Goal: Check status: Check status

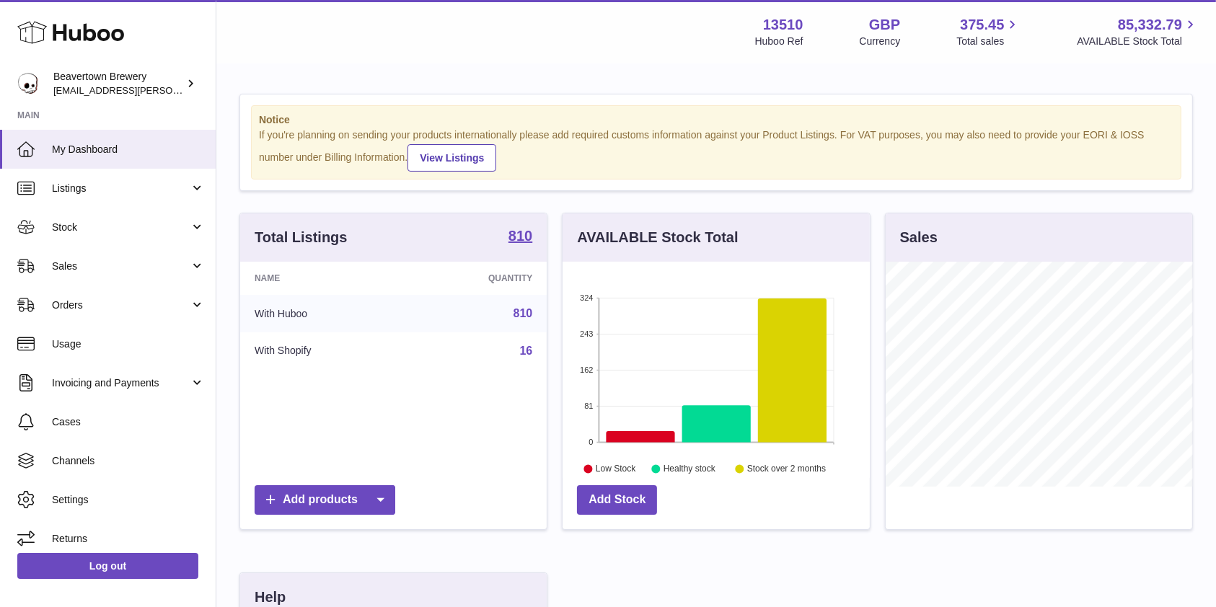
scroll to position [225, 307]
click at [118, 275] on link "Sales" at bounding box center [108, 266] width 216 height 39
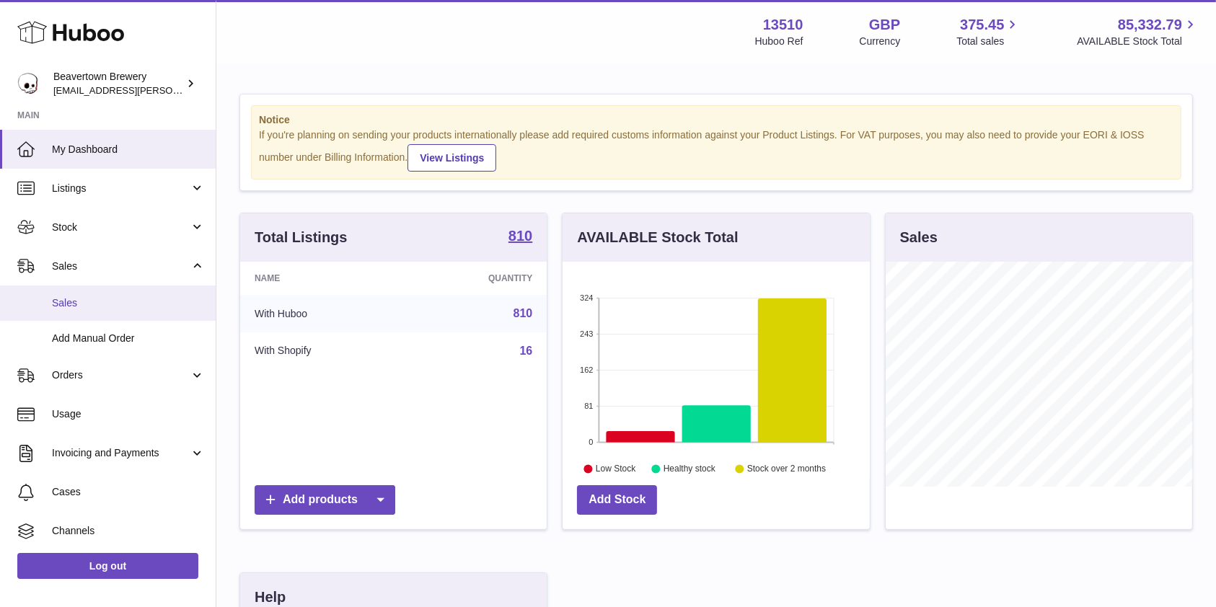
click at [105, 290] on link "Sales" at bounding box center [108, 303] width 216 height 35
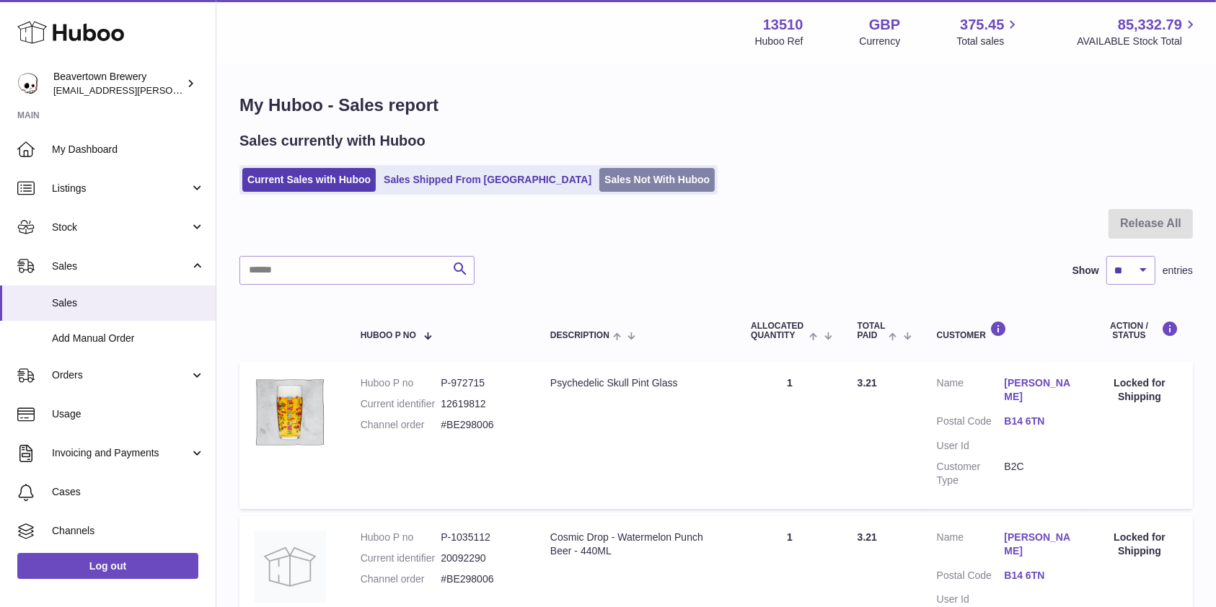
click at [599, 179] on link "Sales Not With Huboo" at bounding box center [656, 180] width 115 height 24
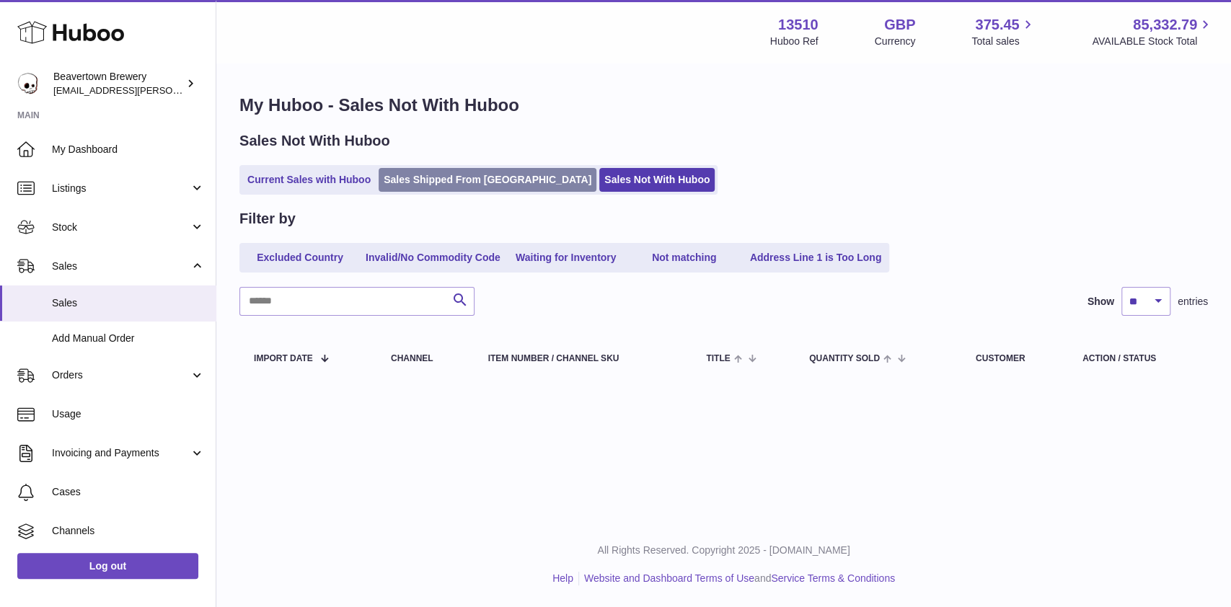
click at [473, 185] on link "Sales Shipped From [GEOGRAPHIC_DATA]" at bounding box center [488, 180] width 218 height 24
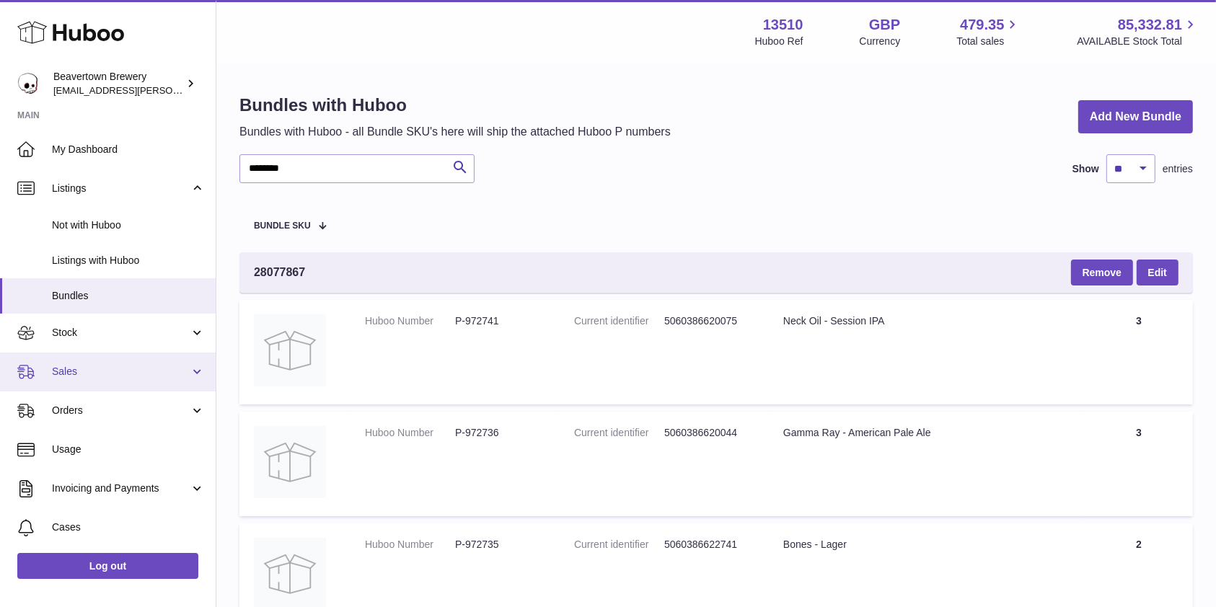
click at [102, 372] on span "Sales" at bounding box center [121, 372] width 138 height 14
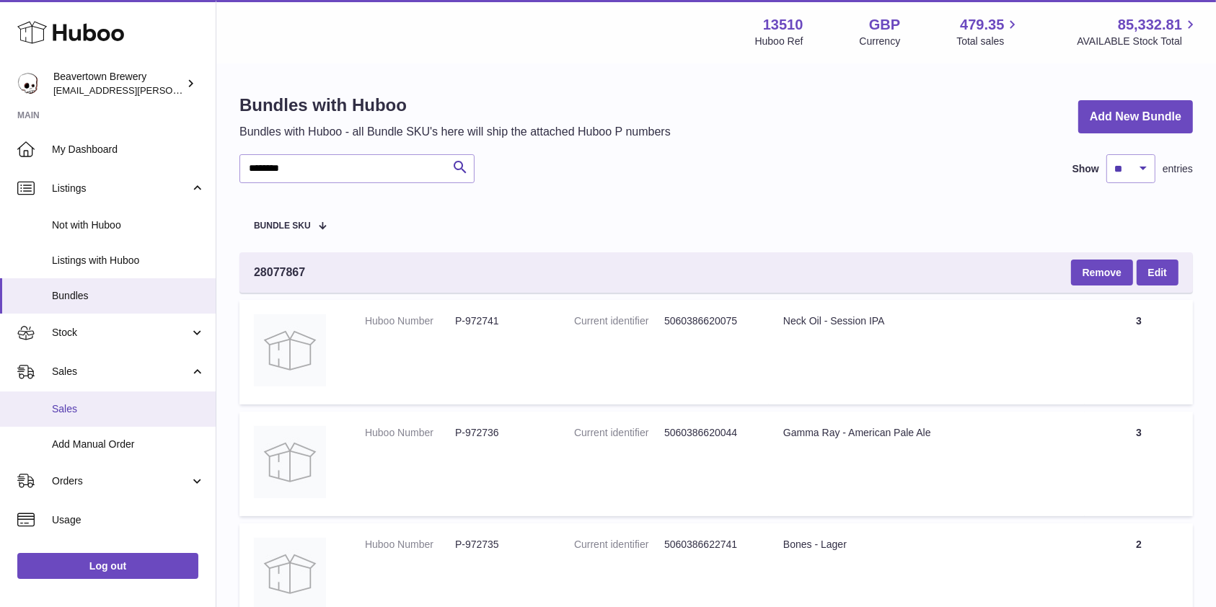
click at [89, 400] on link "Sales" at bounding box center [108, 409] width 216 height 35
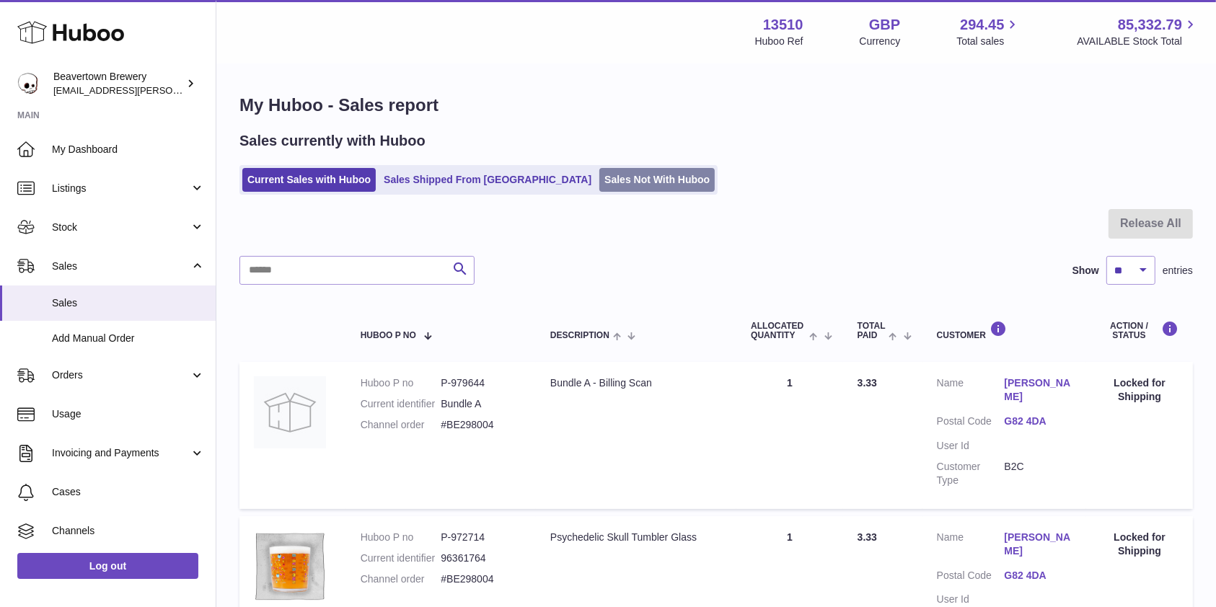
click at [606, 180] on link "Sales Not With Huboo" at bounding box center [656, 180] width 115 height 24
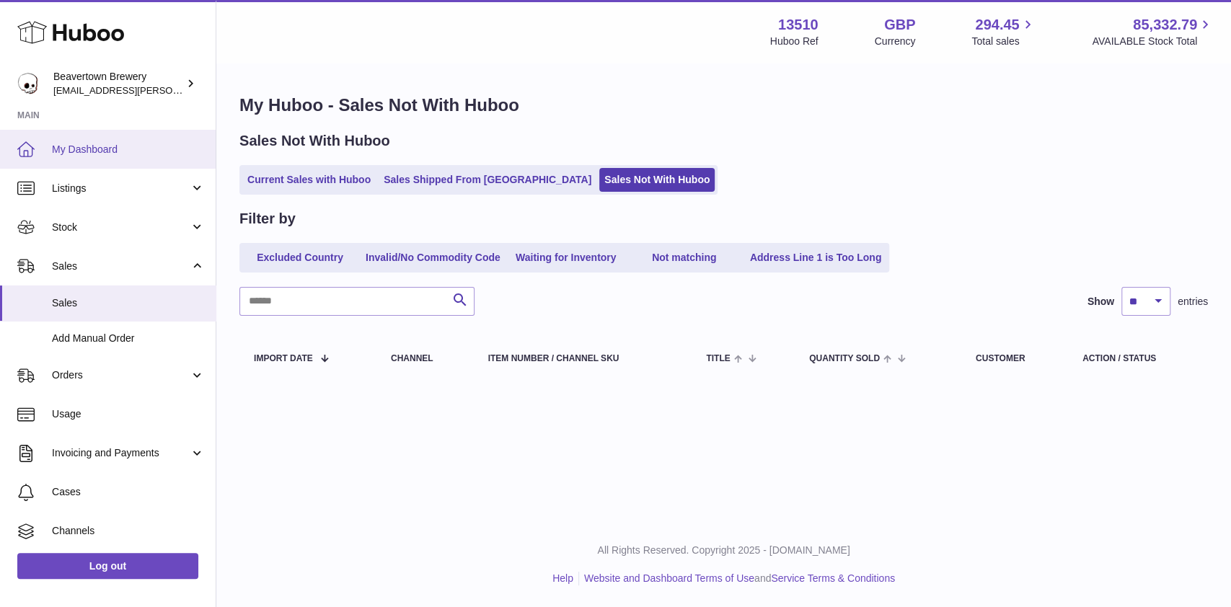
click at [138, 145] on span "My Dashboard" at bounding box center [128, 150] width 153 height 14
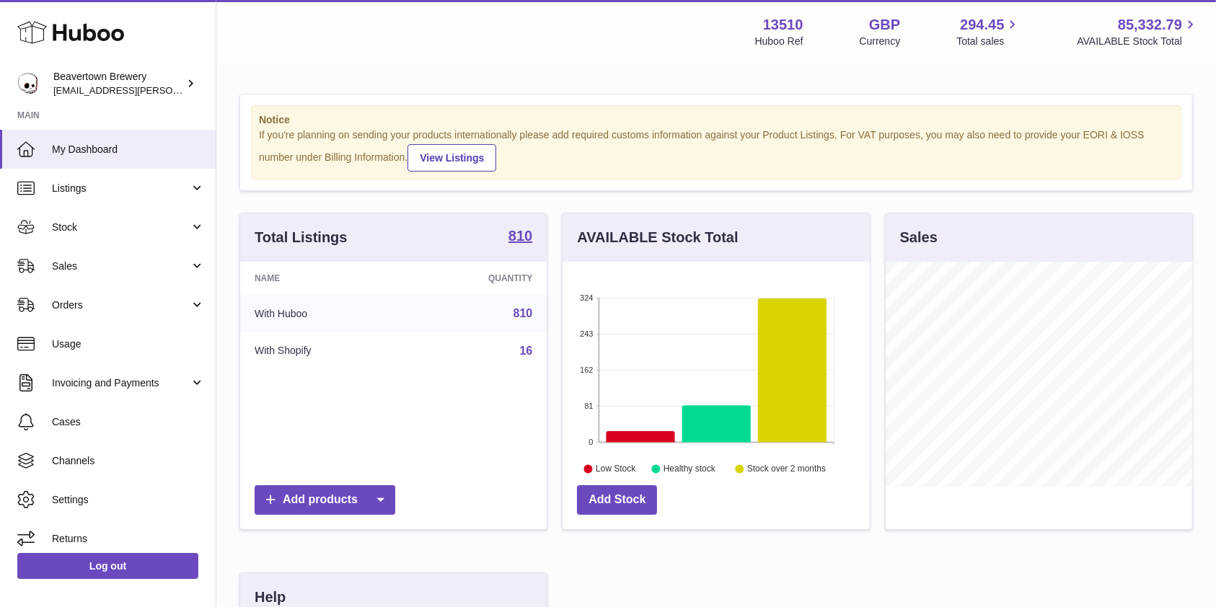
scroll to position [225, 307]
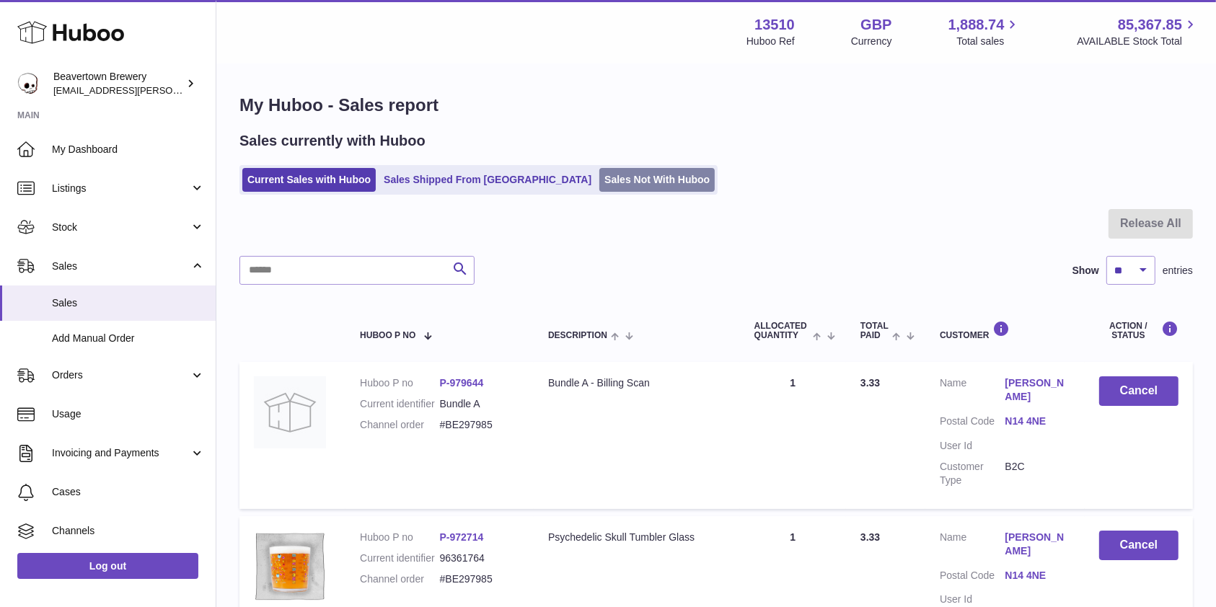
click at [599, 176] on link "Sales Not With Huboo" at bounding box center [656, 180] width 115 height 24
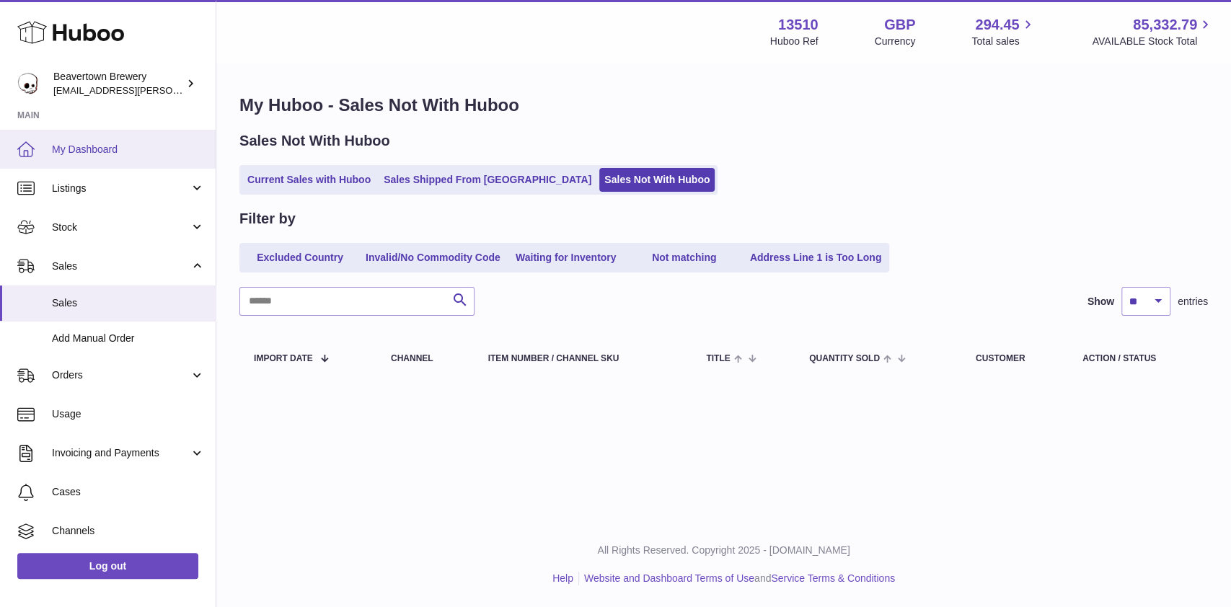
click at [105, 133] on link "My Dashboard" at bounding box center [108, 149] width 216 height 39
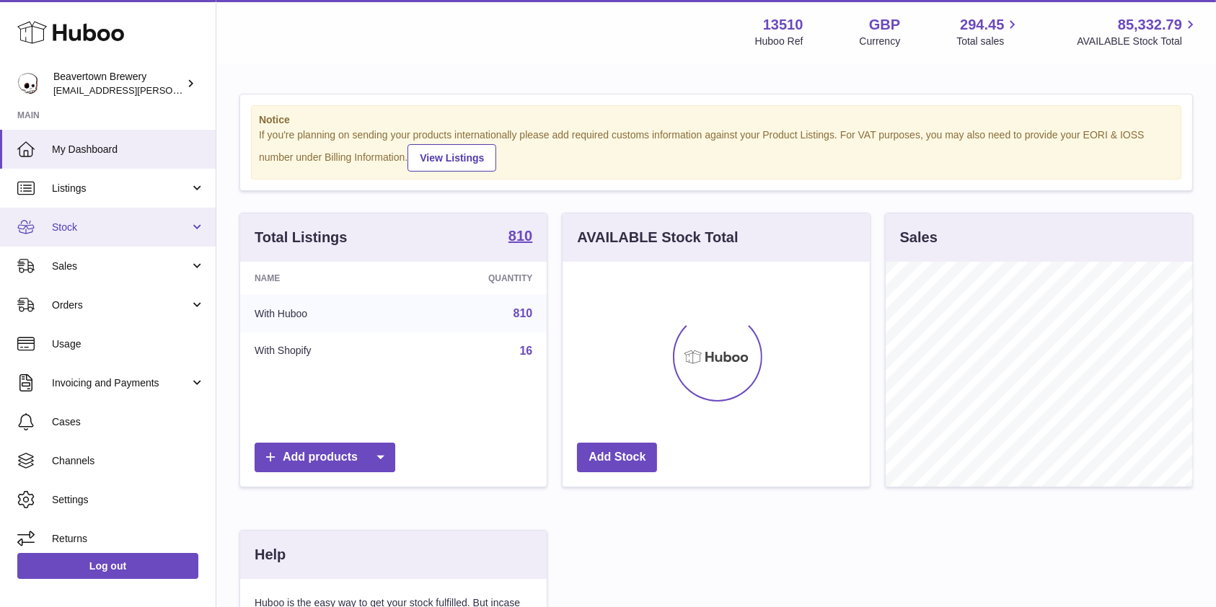
scroll to position [225, 307]
click at [92, 234] on link "Stock" at bounding box center [108, 227] width 216 height 39
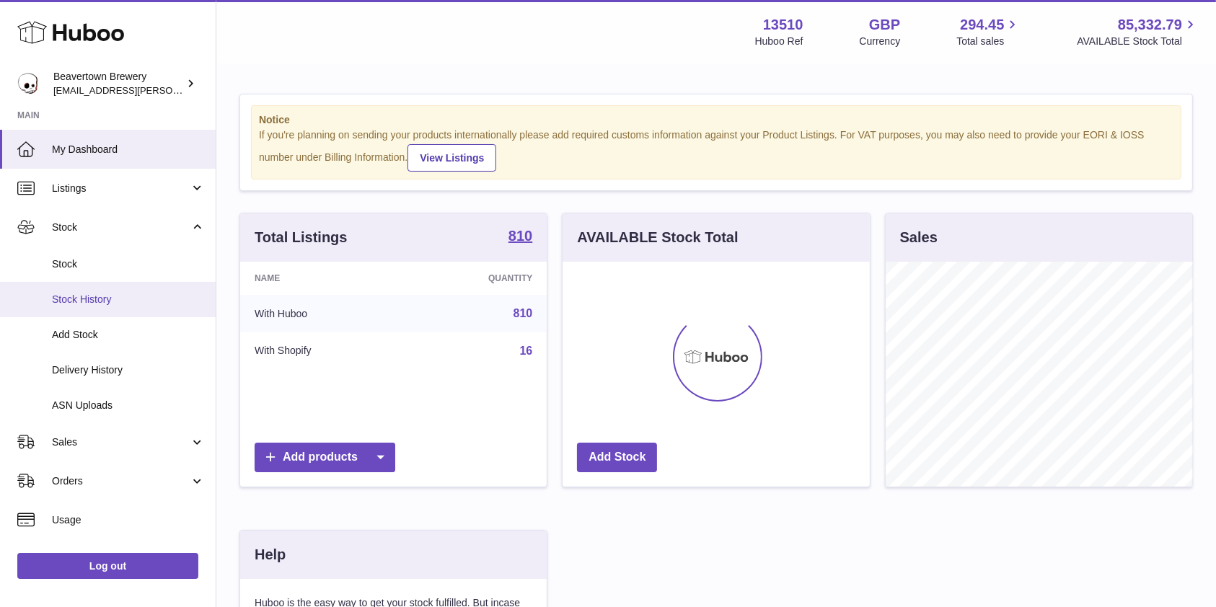
click at [96, 304] on span "Stock History" at bounding box center [128, 300] width 153 height 14
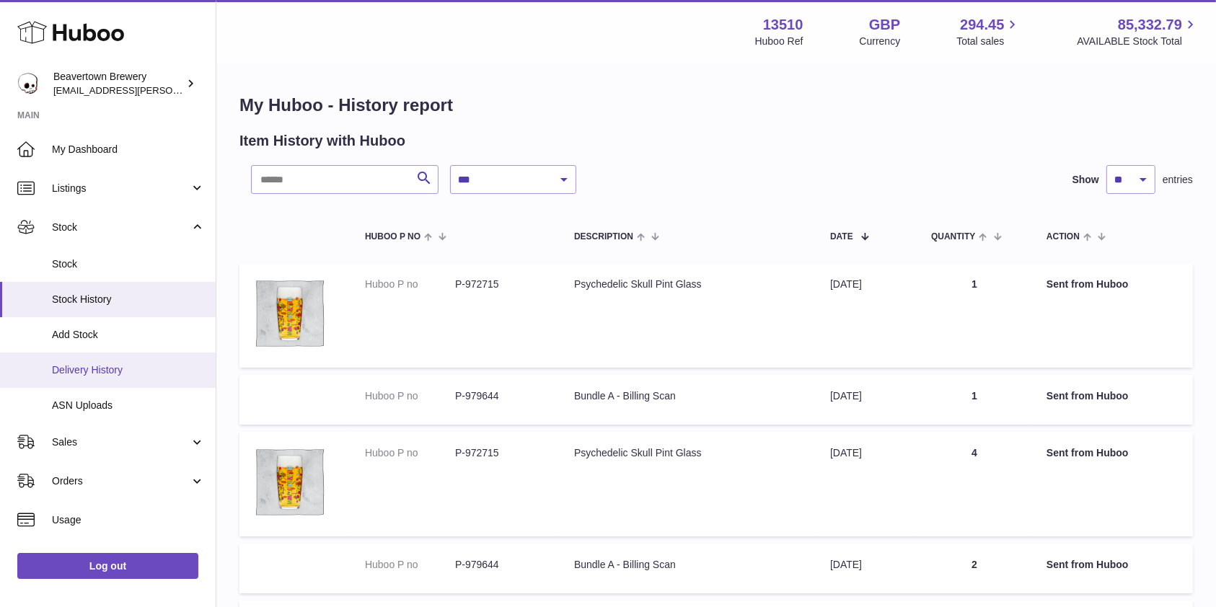
click at [87, 363] on span "Delivery History" at bounding box center [128, 370] width 153 height 14
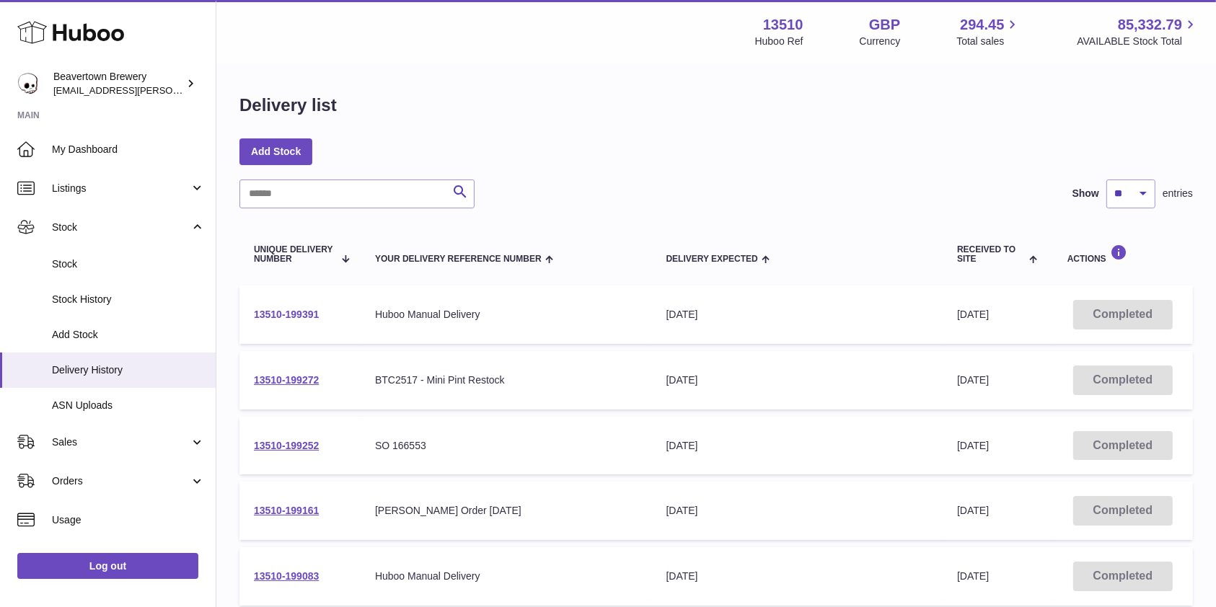
click at [307, 319] on link "13510-199391" at bounding box center [286, 315] width 65 height 12
click at [301, 376] on link "13510-199272" at bounding box center [286, 380] width 65 height 12
click at [278, 449] on link "13510-199252" at bounding box center [286, 446] width 65 height 12
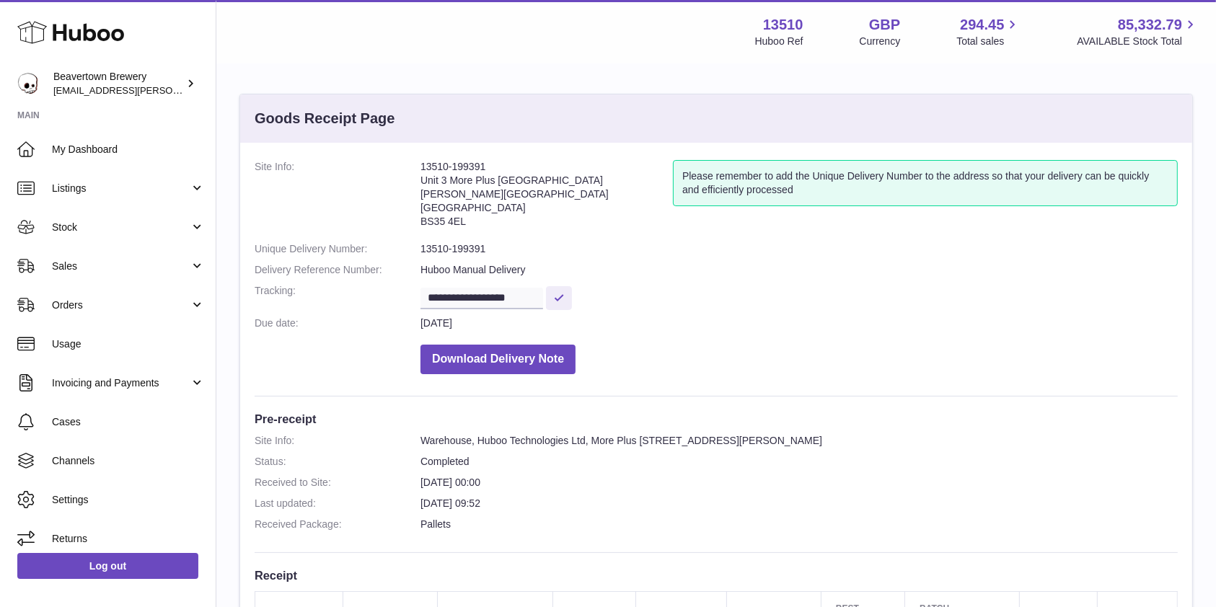
click at [1191, 143] on div "**********" at bounding box center [716, 517] width 952 height 748
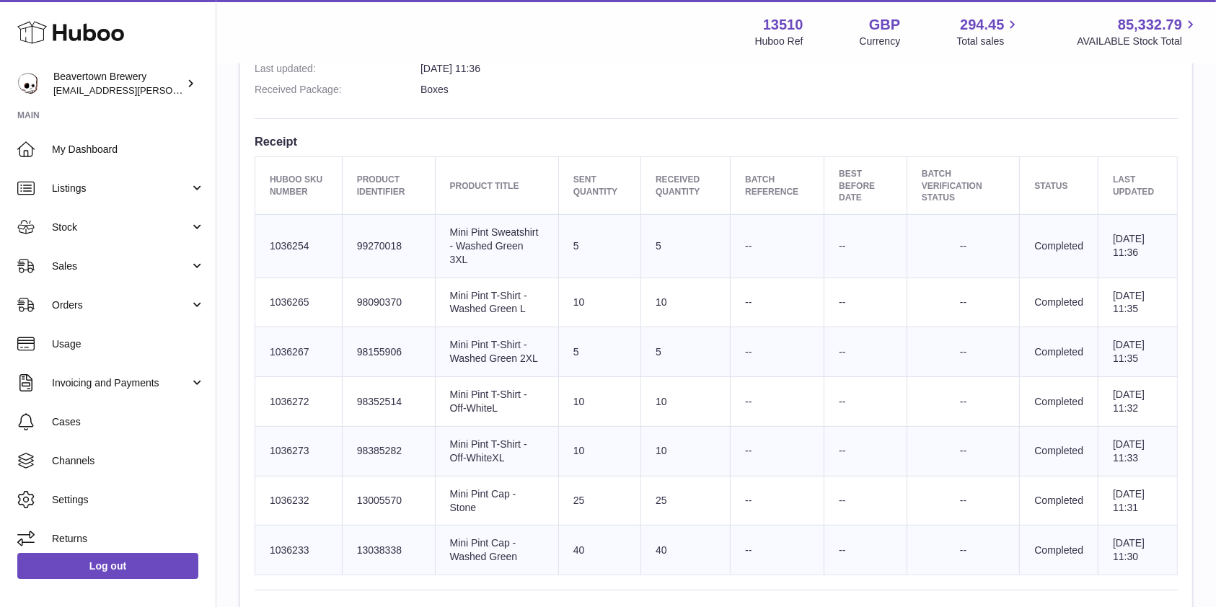
scroll to position [498, 0]
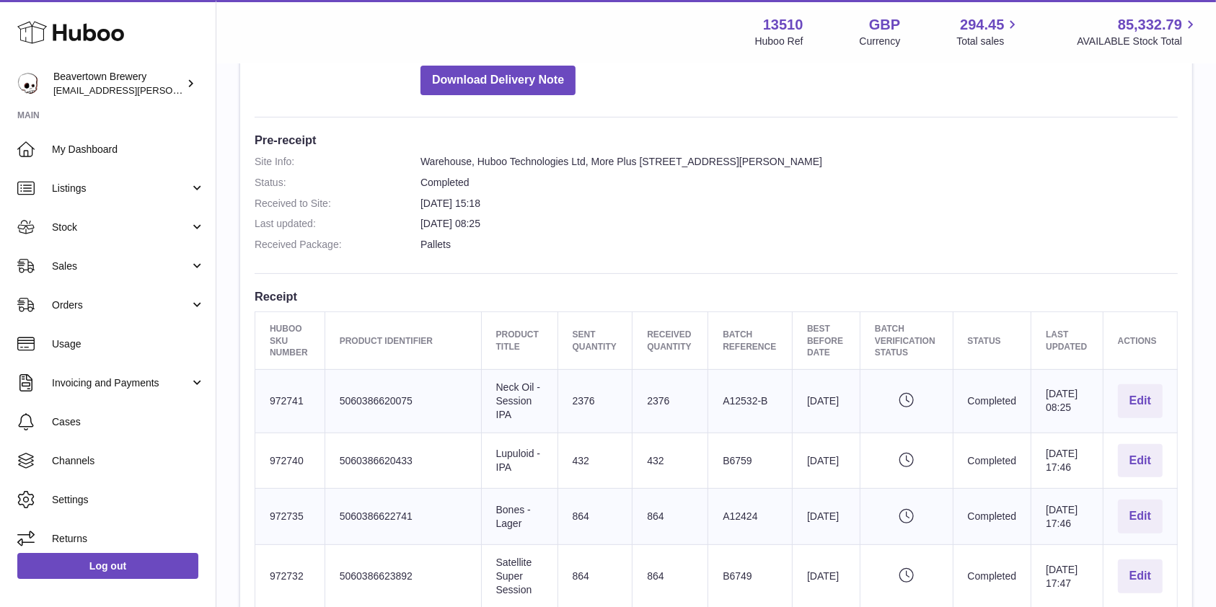
scroll to position [418, 0]
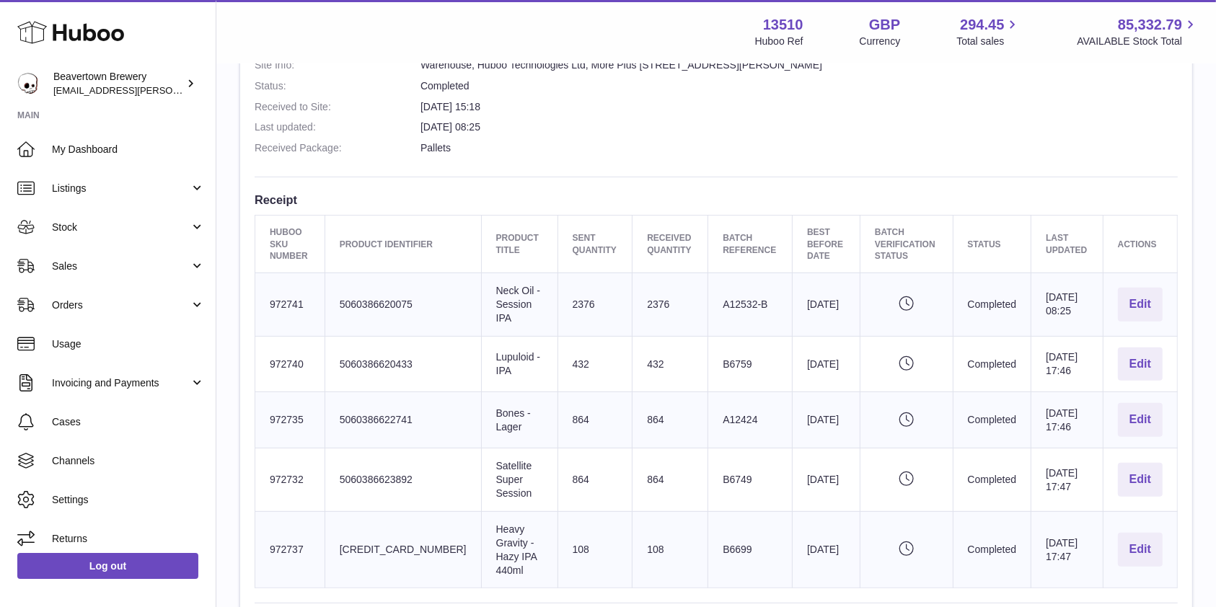
drag, startPoint x: 852, startPoint y: 226, endPoint x: 902, endPoint y: 259, distance: 60.0
click at [902, 259] on th "Batch Verification Status" at bounding box center [906, 245] width 93 height 58
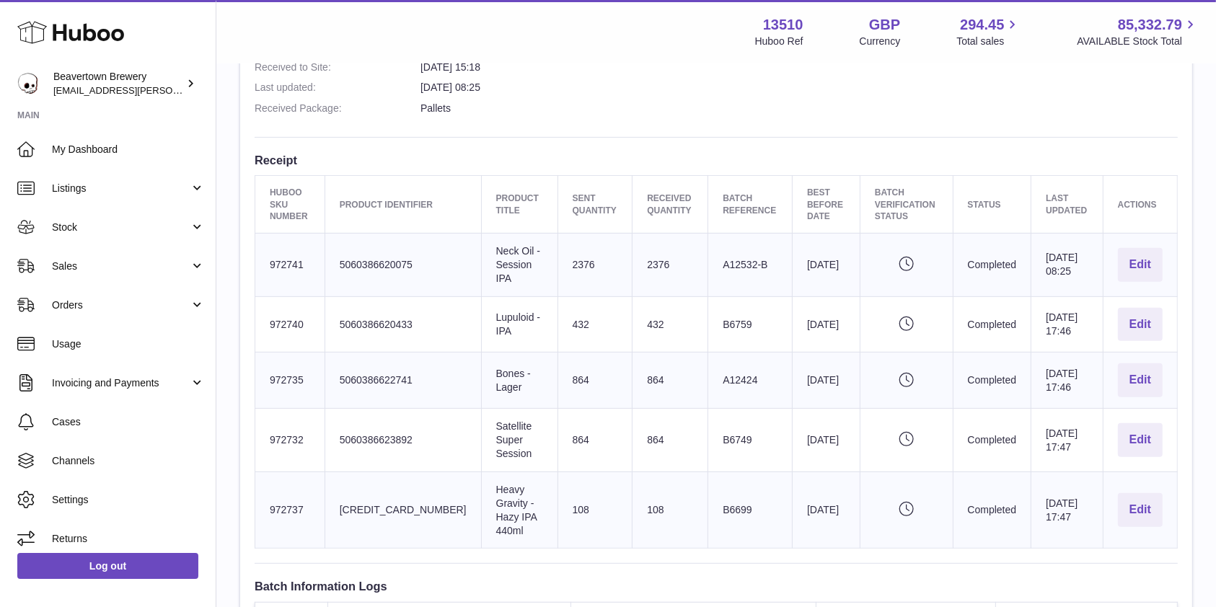
scroll to position [477, 0]
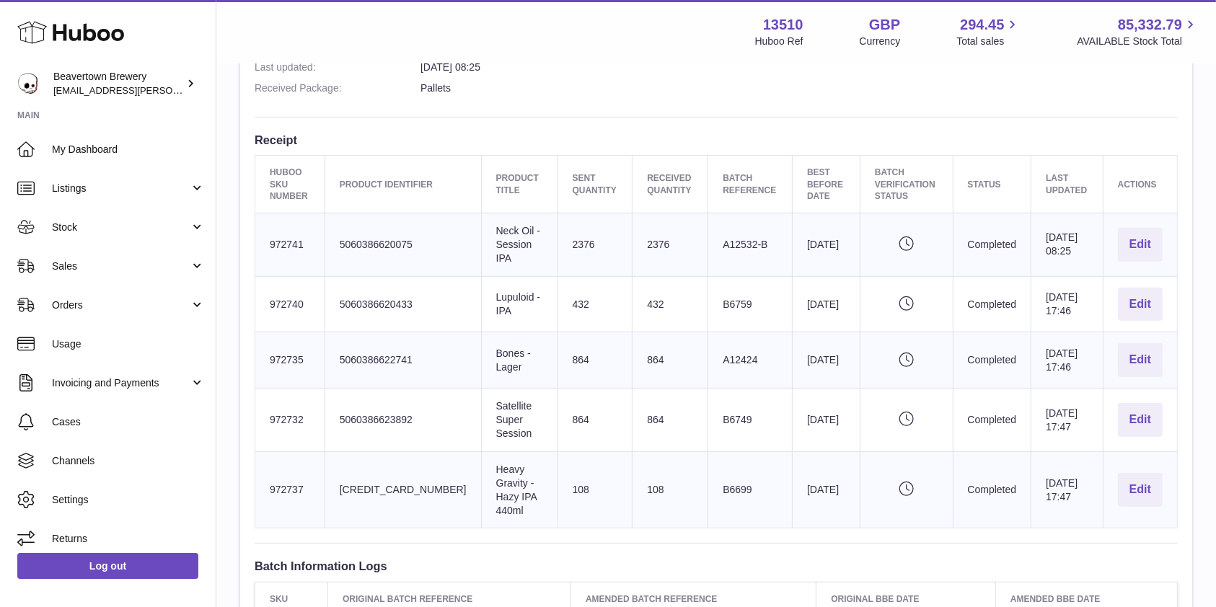
click at [888, 246] on icon "Pending verification" at bounding box center [906, 244] width 63 height 14
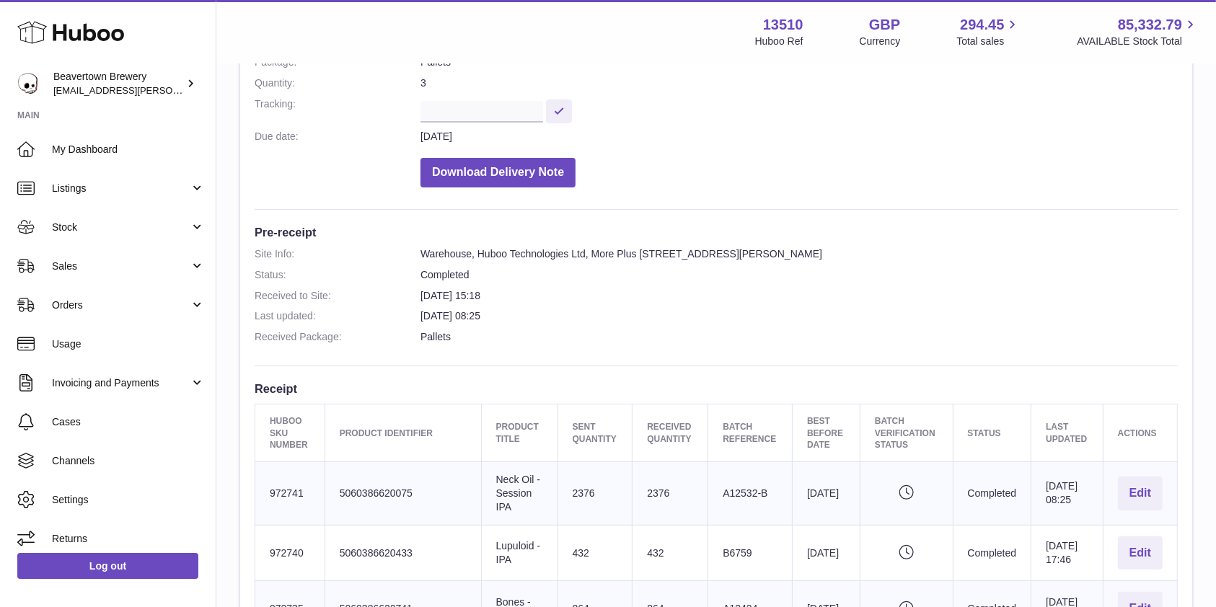
scroll to position [178, 0]
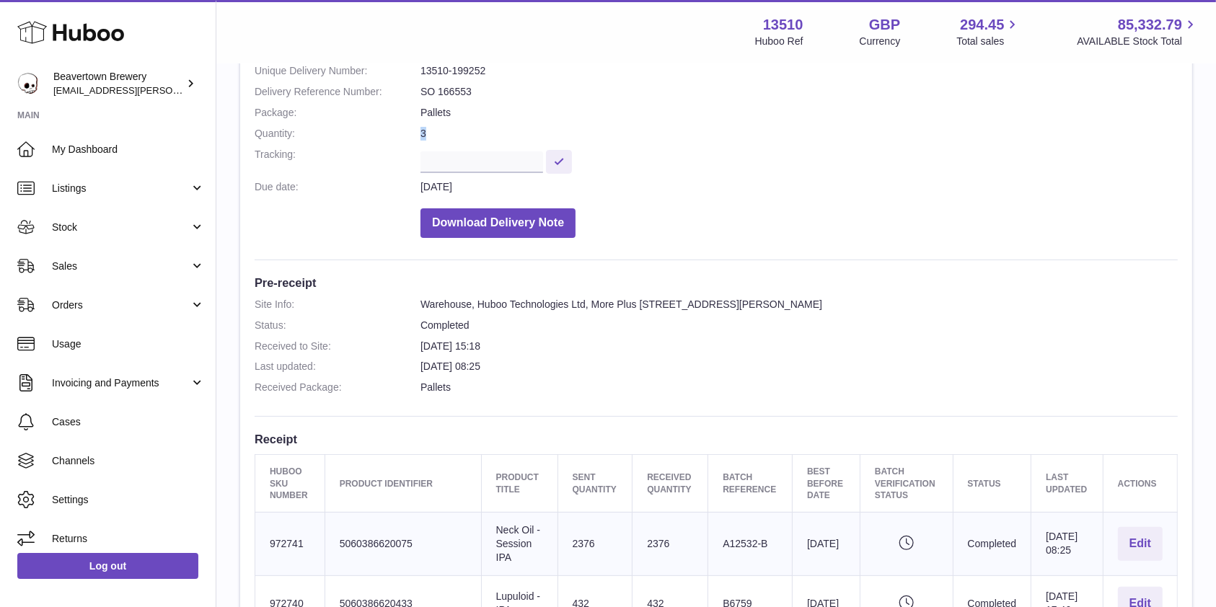
drag, startPoint x: 431, startPoint y: 128, endPoint x: 416, endPoint y: 128, distance: 15.1
click at [416, 128] on dl "Site Info: 13510-199252 Unit 3 More Plus Central Park Hudson Avenue Severn Beac…" at bounding box center [716, 113] width 923 height 263
click at [765, 292] on div "Site Info: 13510-199252 Unit 3 More Plus Central Park Hudson Avenue Severn Beac…" at bounding box center [716, 493] width 952 height 1056
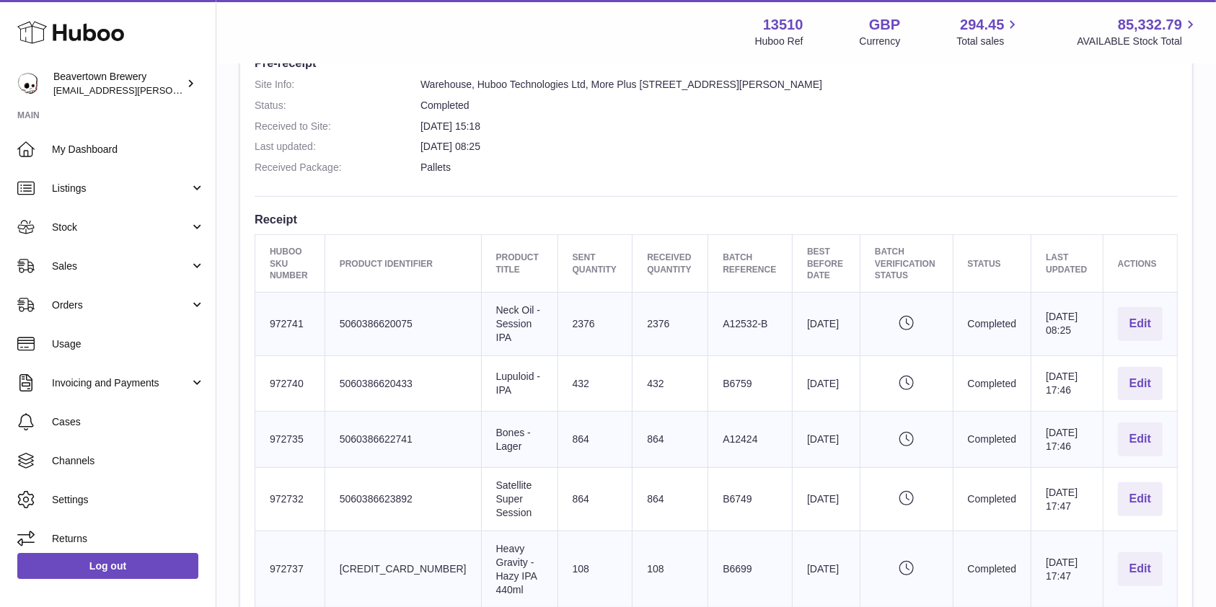
scroll to position [404, 0]
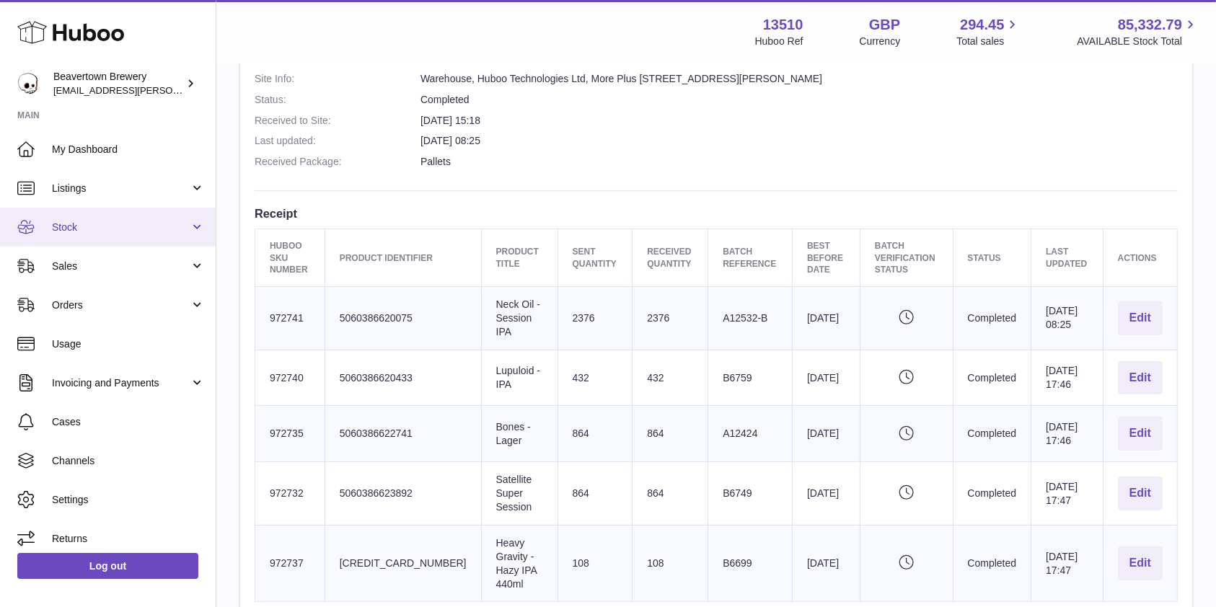
click at [59, 234] on span "Stock" at bounding box center [121, 228] width 138 height 14
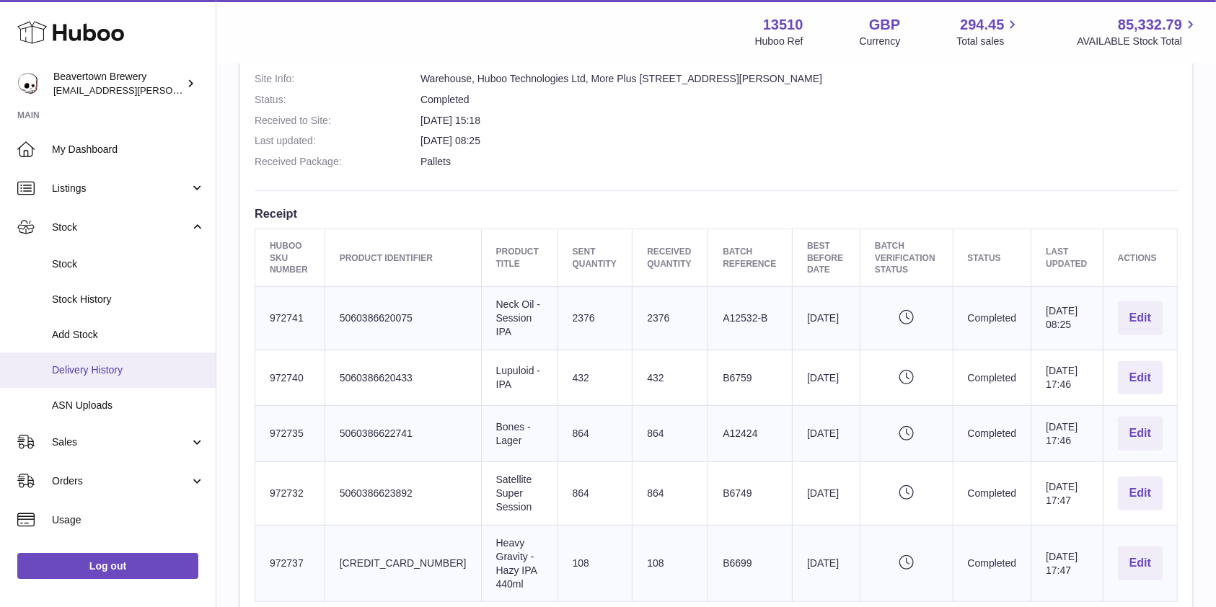
click at [109, 369] on span "Delivery History" at bounding box center [128, 370] width 153 height 14
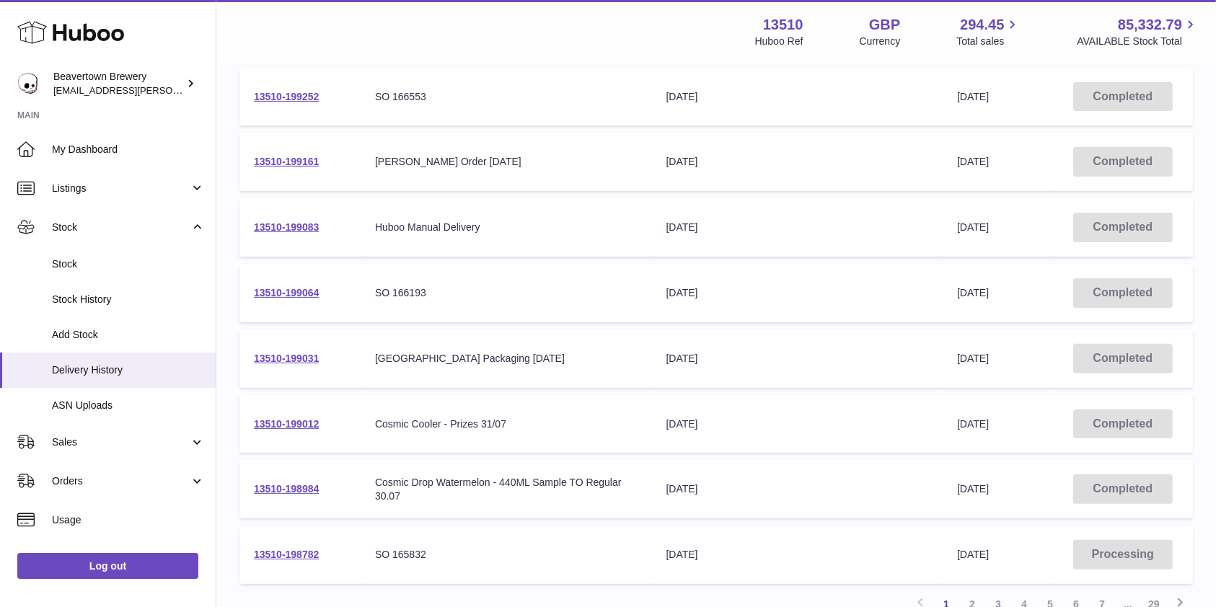
scroll to position [407, 0]
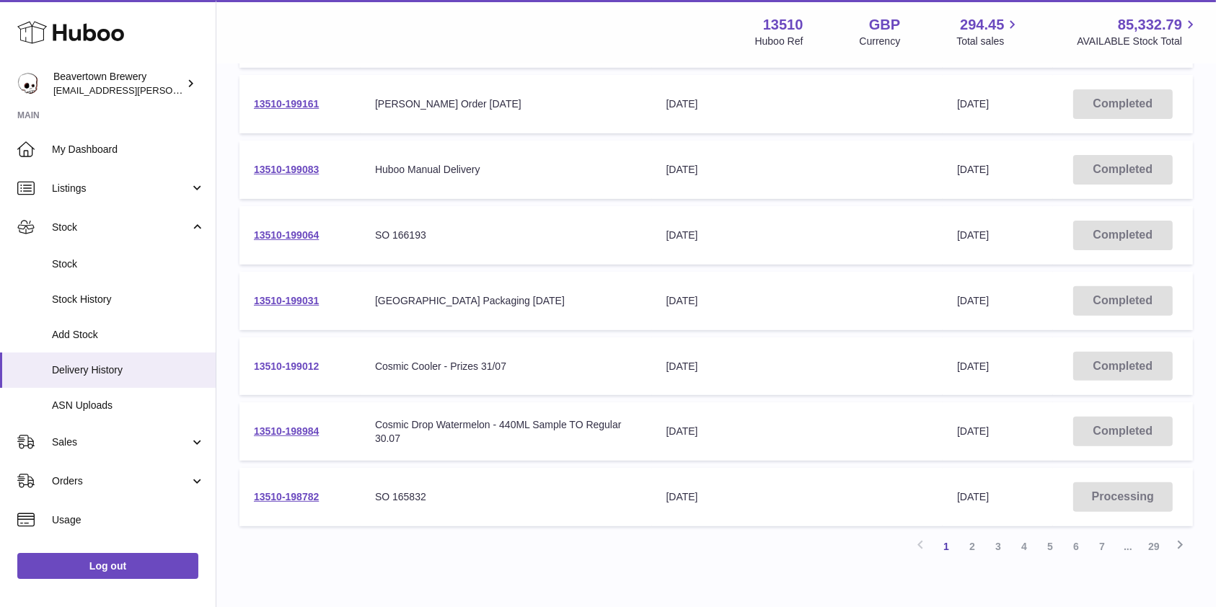
click at [288, 364] on link "13510-199012" at bounding box center [286, 367] width 65 height 12
click at [290, 498] on link "13510-198782" at bounding box center [286, 497] width 65 height 12
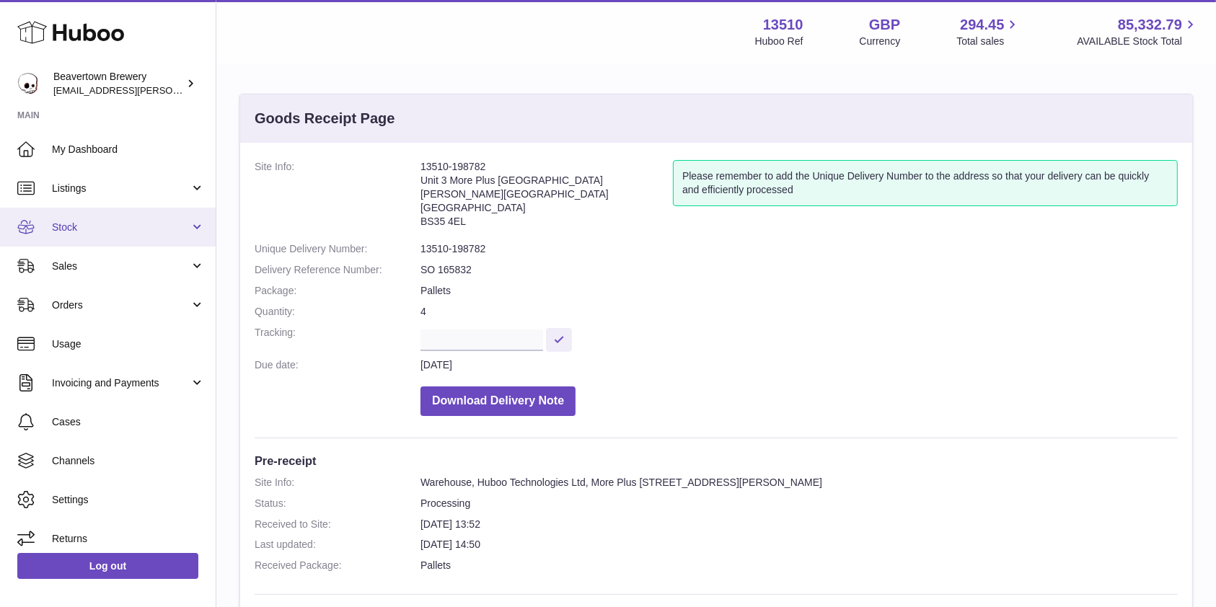
click at [102, 237] on link "Stock" at bounding box center [108, 227] width 216 height 39
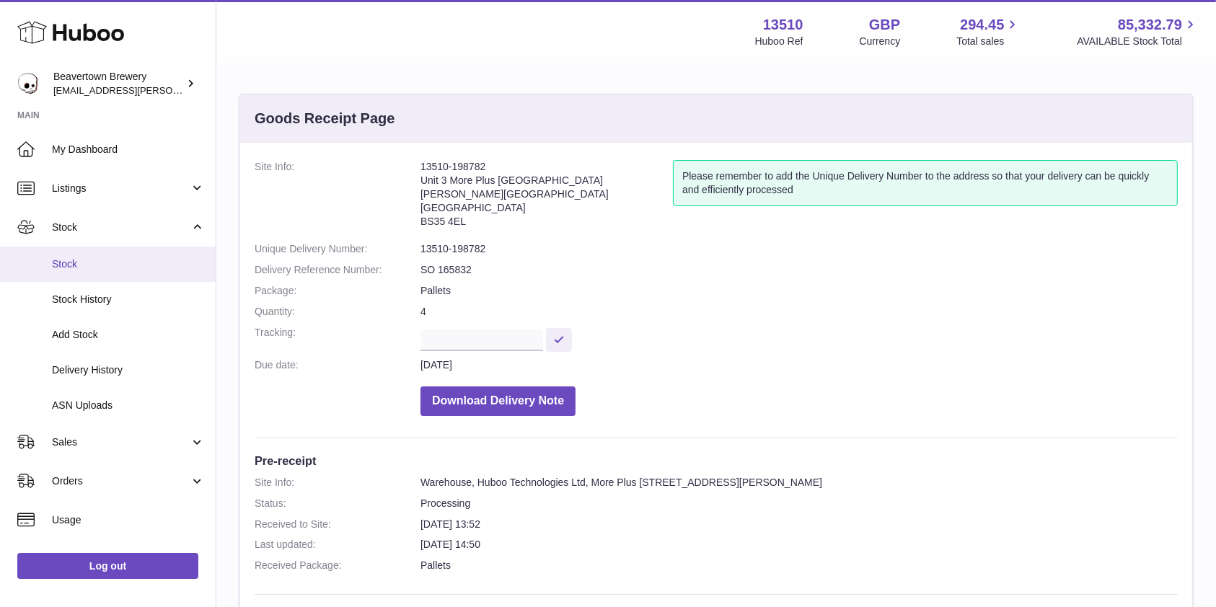
click at [97, 257] on link "Stock" at bounding box center [108, 264] width 216 height 35
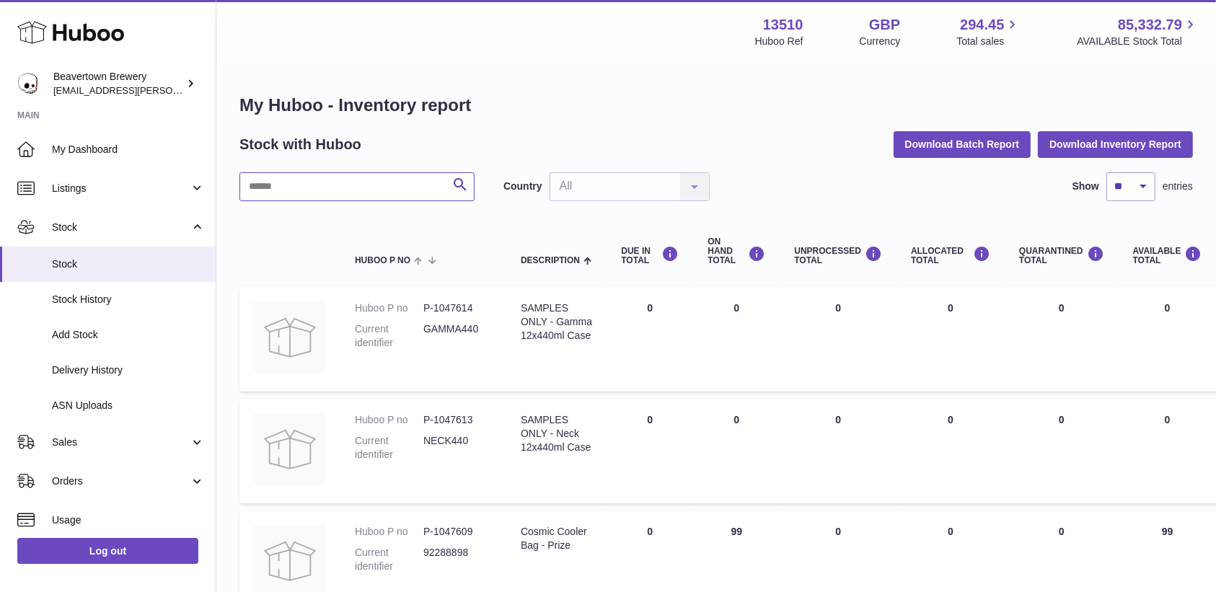
click at [353, 199] on input "text" at bounding box center [356, 186] width 235 height 29
type input "*****"
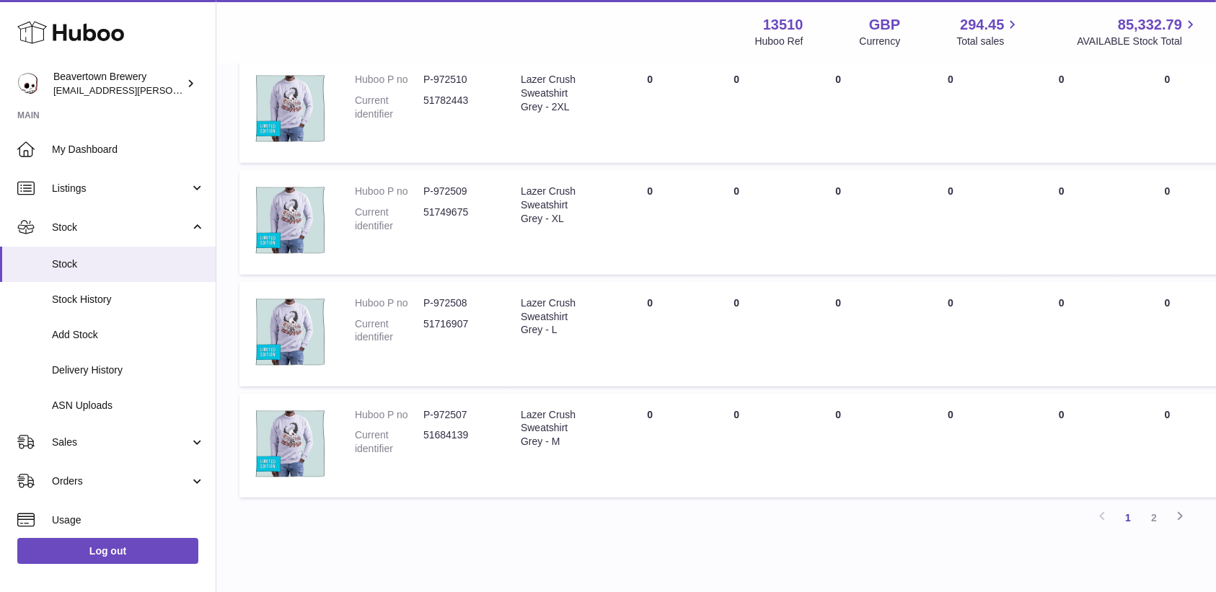
scroll to position [938, 0]
